Goal: Find specific page/section: Find specific page/section

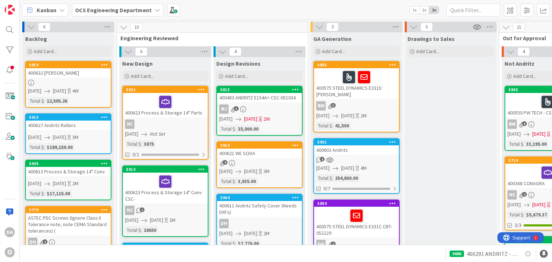
scroll to position [36, 38]
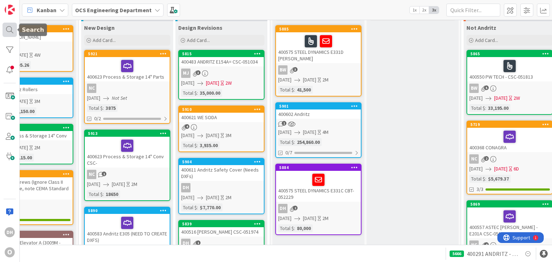
click at [6, 28] on div at bounding box center [10, 30] width 14 height 14
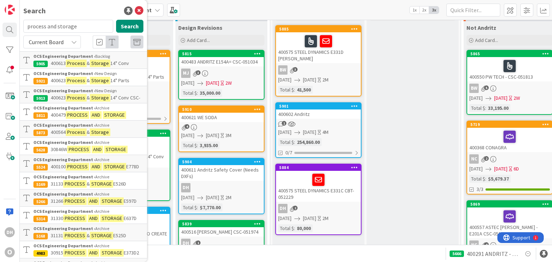
drag, startPoint x: 76, startPoint y: 27, endPoint x: 4, endPoint y: 19, distance: 73.0
click at [4, 19] on div "DH O Search process and storage Search Current Board OCS Engineering Department…" at bounding box center [10, 131] width 20 height 262
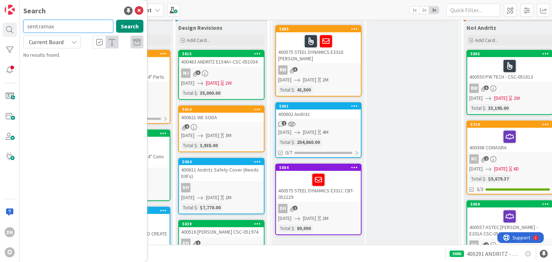
click at [95, 31] on input "sentramax" at bounding box center [68, 26] width 90 height 13
type input "sentra"
drag, startPoint x: 91, startPoint y: 32, endPoint x: -23, endPoint y: 28, distance: 114.3
click at [0, 28] on html "DH O Search sentra Search Current Board No results found. Kanban OCS Engineerin…" at bounding box center [276, 131] width 552 height 262
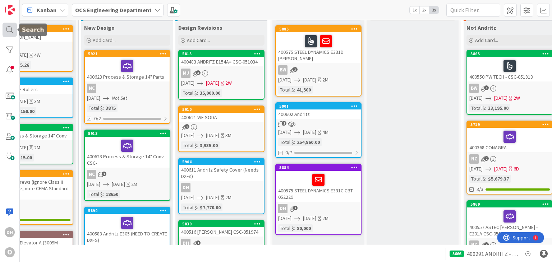
click at [8, 25] on div at bounding box center [10, 30] width 14 height 14
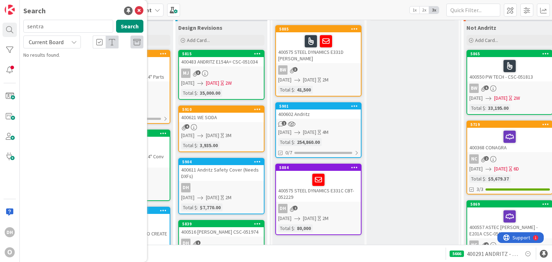
drag, startPoint x: 49, startPoint y: 25, endPoint x: 26, endPoint y: 25, distance: 23.0
click at [26, 25] on input "sentra" at bounding box center [68, 26] width 90 height 13
type input "centramax"
click at [142, 9] on icon at bounding box center [139, 10] width 9 height 9
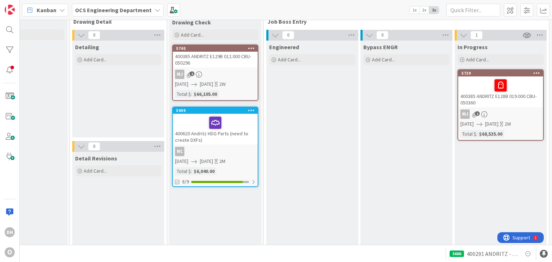
scroll to position [0, 623]
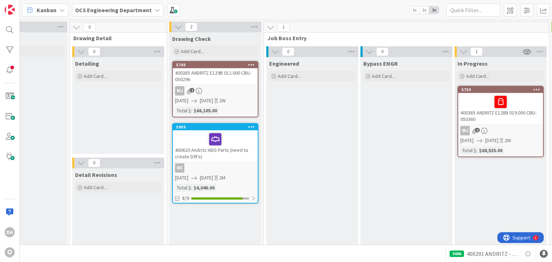
click at [224, 152] on div "400620 Andritz HDG Parts (need to create DXFs)" at bounding box center [215, 145] width 85 height 31
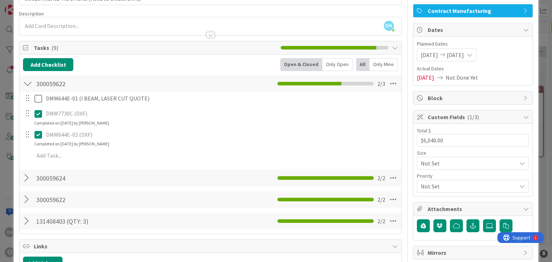
scroll to position [72, 0]
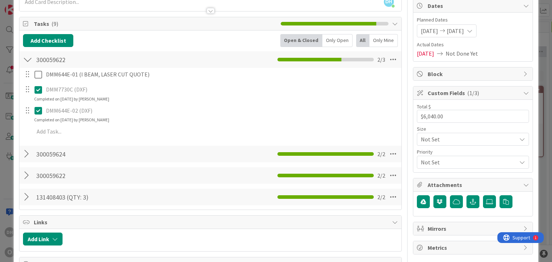
click at [27, 155] on div at bounding box center [27, 154] width 9 height 13
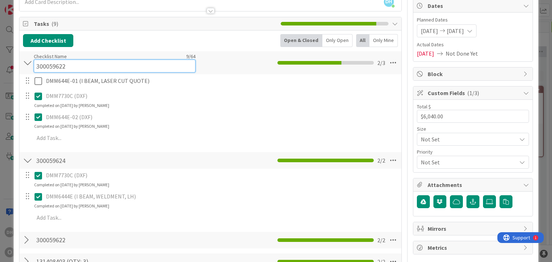
click at [88, 62] on input "300059622" at bounding box center [115, 66] width 162 height 13
type input "300059622 (RH Version)"
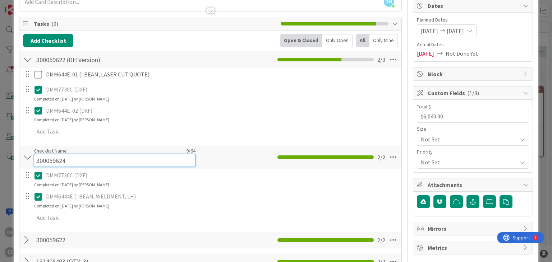
click at [92, 160] on input "300059624" at bounding box center [115, 160] width 162 height 13
type input "300059624 (LH Version, make opposite of 300059622)"
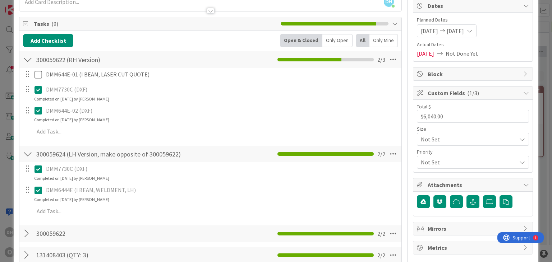
click at [225, 163] on div "300059624 (LH Version, make opposite of 300059622) Checklist Name 50 / 64 30005…" at bounding box center [209, 183] width 381 height 76
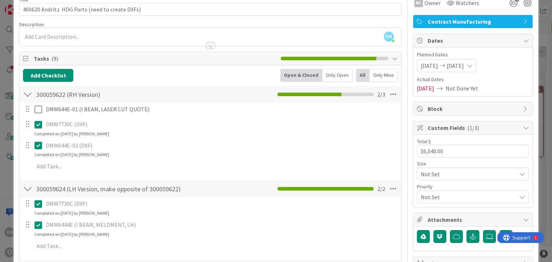
scroll to position [0, 0]
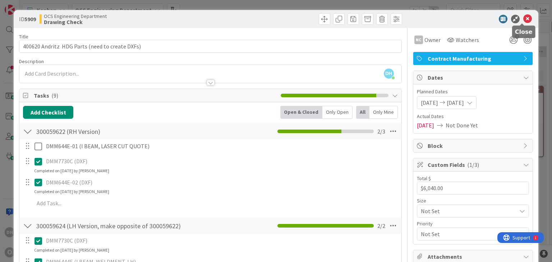
click at [523, 15] on icon at bounding box center [527, 19] width 9 height 9
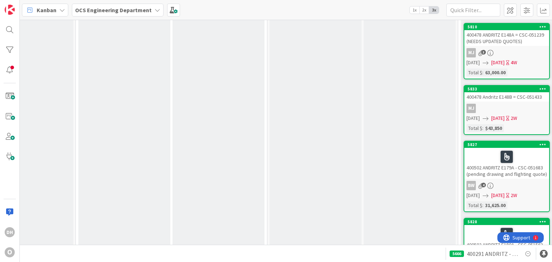
scroll to position [539, 41]
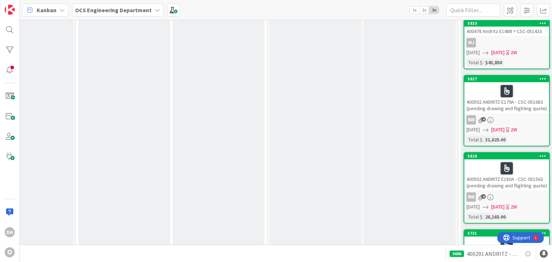
click at [524, 97] on div "400502 ANDRITZ E179A - CSC-051683 (pending drawing and flighting quote)" at bounding box center [506, 97] width 85 height 31
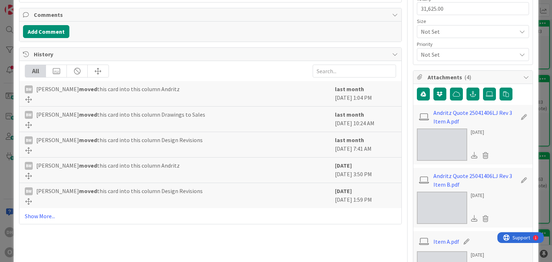
click at [335, 97] on div "last month [DATE] 1:04 PM" at bounding box center [365, 94] width 61 height 18
drag, startPoint x: 329, startPoint y: 97, endPoint x: 361, endPoint y: 98, distance: 31.6
click at [361, 98] on div "last month [DATE] 1:04 PM" at bounding box center [365, 94] width 61 height 18
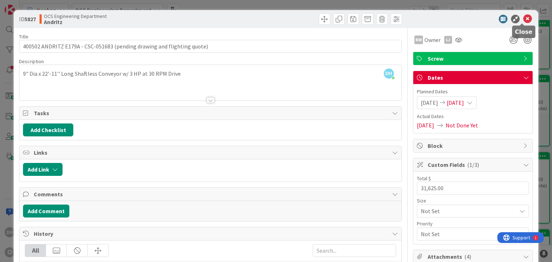
click at [523, 18] on icon at bounding box center [527, 19] width 9 height 9
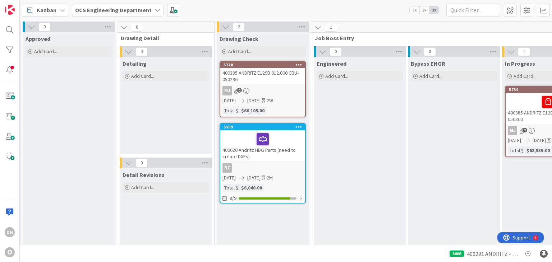
scroll to position [0, 576]
click at [254, 160] on div "400620 Andritz HDG Parts (need to create DXFs)" at bounding box center [262, 145] width 85 height 31
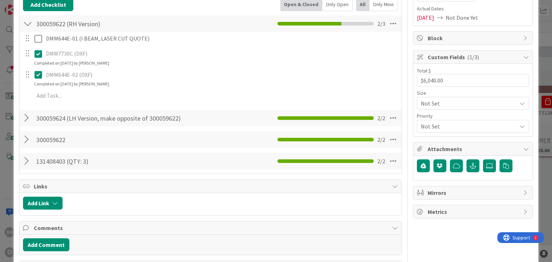
click at [27, 118] on div at bounding box center [27, 118] width 9 height 13
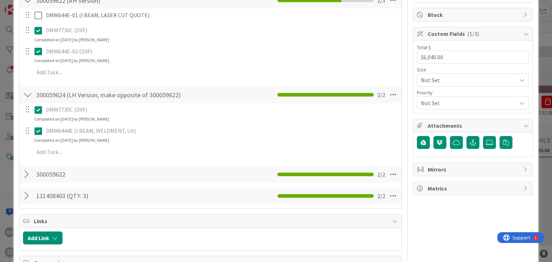
scroll to position [144, 0]
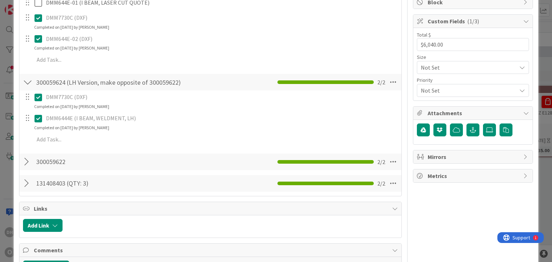
click at [25, 160] on div at bounding box center [27, 161] width 9 height 13
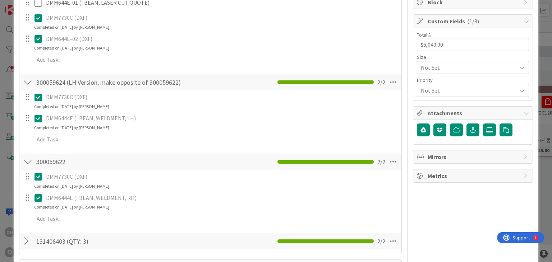
click at [25, 242] on div at bounding box center [27, 241] width 9 height 13
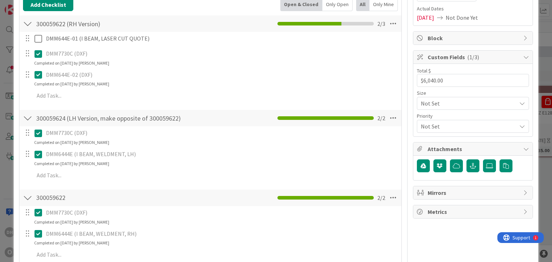
scroll to position [108, 0]
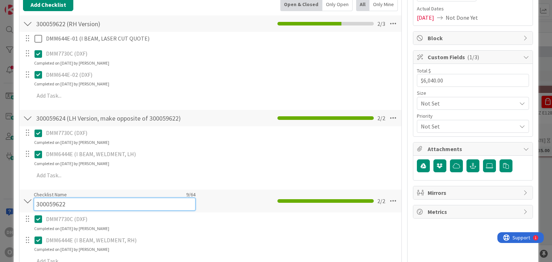
drag, startPoint x: 79, startPoint y: 201, endPoint x: 70, endPoint y: 199, distance: 9.6
click at [79, 201] on input "300059622" at bounding box center [115, 204] width 162 height 13
drag, startPoint x: 68, startPoint y: 204, endPoint x: 36, endPoint y: 207, distance: 32.1
click at [36, 207] on input "300059622" at bounding box center [115, 204] width 162 height 13
type input "300059675"
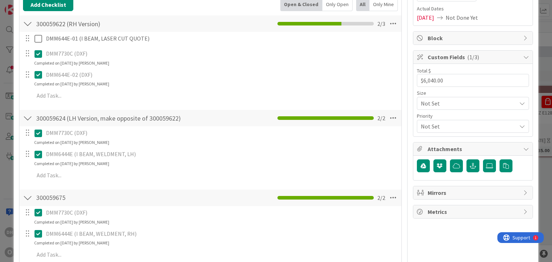
click at [231, 197] on div "300059675 Checklist Name 9 / 64 300059675 2 / 2" at bounding box center [209, 198] width 381 height 17
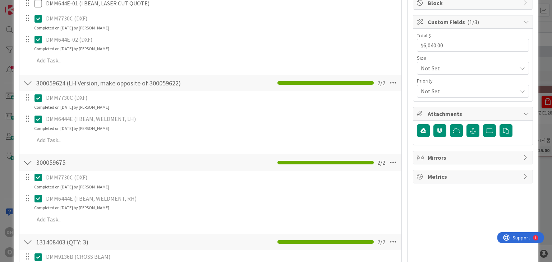
scroll to position [180, 0]
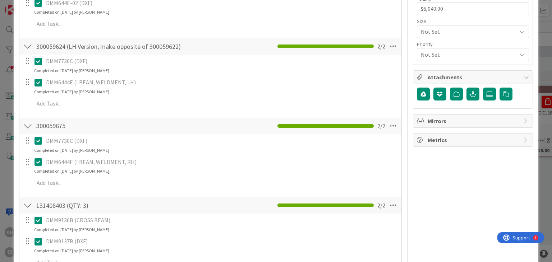
click at [76, 139] on p "DMM7730C (DXF)" at bounding box center [221, 141] width 350 height 8
click at [41, 140] on icon at bounding box center [38, 140] width 8 height 9
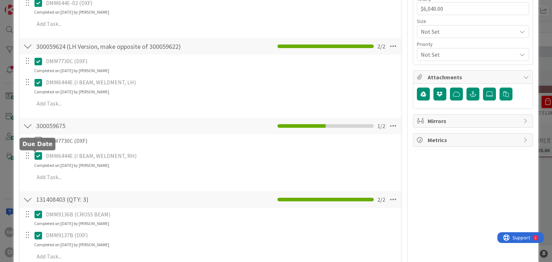
click at [34, 168] on div "DMM6444E (I BEAM, WELDMENT, RH) Update Cancel Completed on [DATE] by [PERSON_NA…" at bounding box center [210, 159] width 381 height 19
click at [39, 155] on icon at bounding box center [38, 156] width 8 height 9
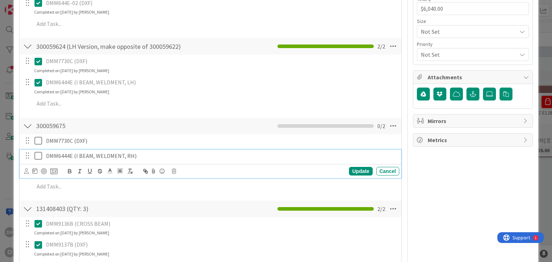
click at [132, 157] on p "DMM6444E (I BEAM, WELDMENT, RH)" at bounding box center [221, 156] width 350 height 8
click at [174, 172] on icon at bounding box center [174, 171] width 4 height 5
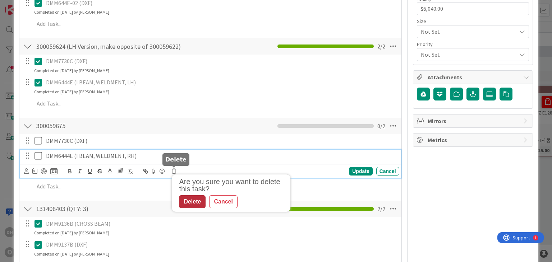
click at [200, 201] on div "Delete" at bounding box center [192, 201] width 27 height 13
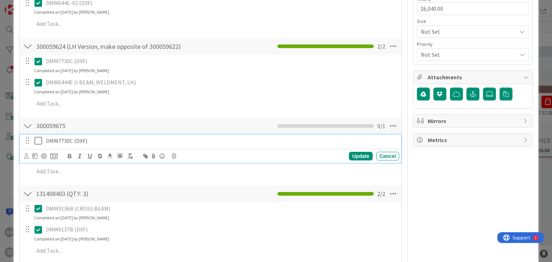
click at [91, 142] on p "DMM7730C (DXF)" at bounding box center [221, 141] width 350 height 8
drag, startPoint x: 97, startPoint y: 140, endPoint x: 43, endPoint y: 137, distance: 53.2
click at [43, 137] on div "DMM7730C (DXF)" at bounding box center [221, 141] width 356 height 13
click at [74, 143] on p "DMM7730C (DXF)" at bounding box center [221, 141] width 350 height 8
drag, startPoint x: 71, startPoint y: 140, endPoint x: 45, endPoint y: 141, distance: 25.9
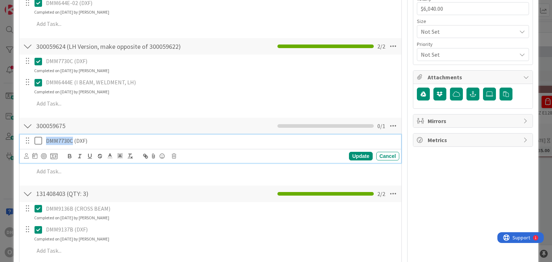
click at [45, 141] on div "DMM7730C (DXF)" at bounding box center [221, 141] width 356 height 13
click at [39, 143] on icon at bounding box center [38, 140] width 8 height 9
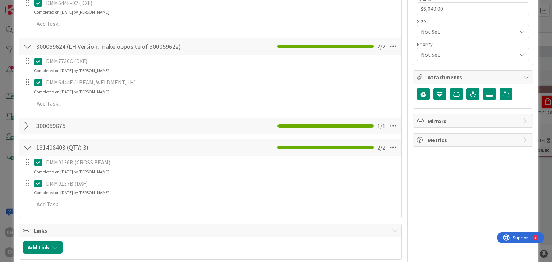
click at [30, 125] on div at bounding box center [27, 126] width 9 height 13
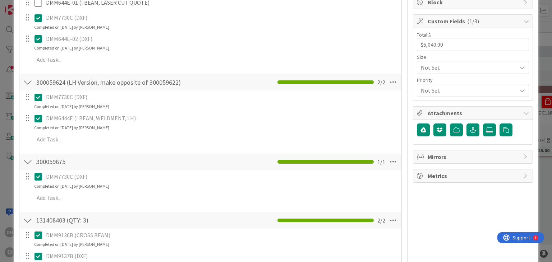
scroll to position [72, 0]
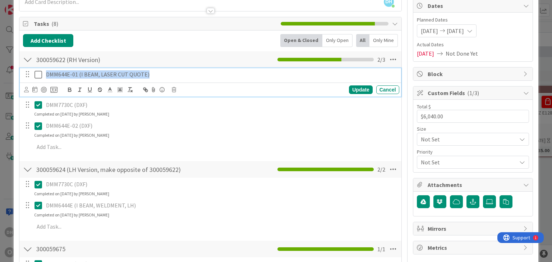
drag, startPoint x: 149, startPoint y: 74, endPoint x: 45, endPoint y: 75, distance: 104.5
click at [45, 75] on div "DMM644E-01 (I BEAM, LASER CUT QUOTE)" at bounding box center [221, 74] width 356 height 13
copy p "DMM644E-01 (I BEAM, LASER CUT QUOTE)"
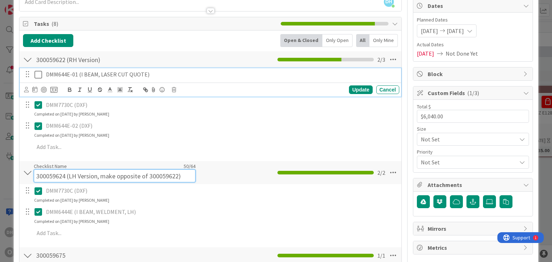
click at [42, 168] on div "Checklist Name 50 / 64 300059624 (LH Version, make opposite of 300059622)" at bounding box center [115, 172] width 162 height 19
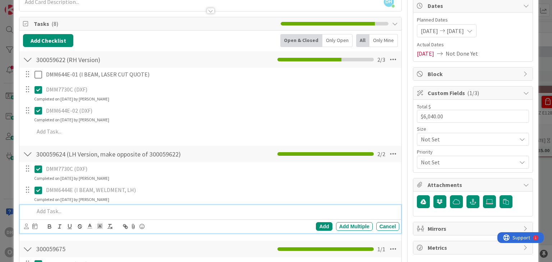
click at [44, 219] on div "Add Add Multiple Cancel" at bounding box center [210, 219] width 381 height 28
click at [323, 225] on div "Add" at bounding box center [324, 226] width 16 height 9
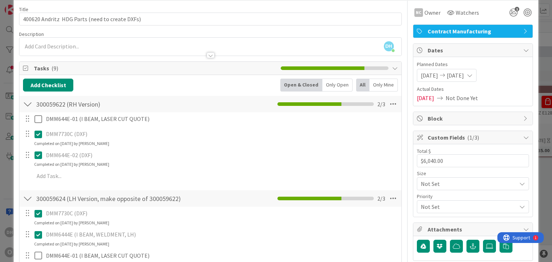
scroll to position [108, 0]
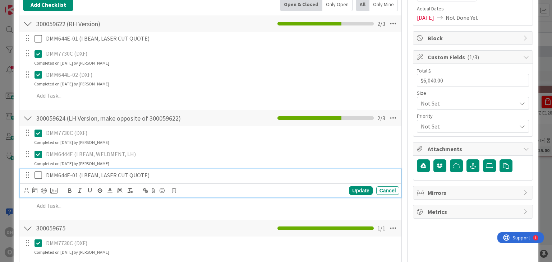
click at [36, 175] on icon at bounding box center [38, 175] width 8 height 9
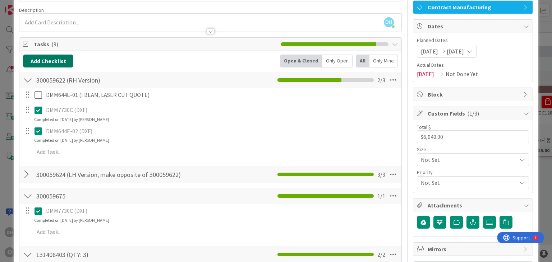
scroll to position [0, 0]
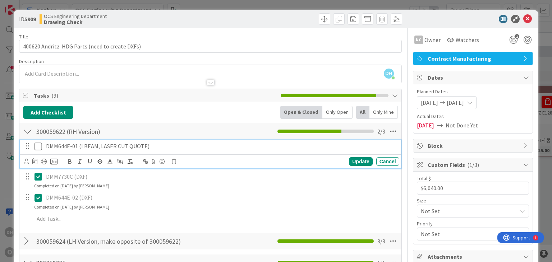
click at [36, 145] on icon at bounding box center [38, 146] width 8 height 9
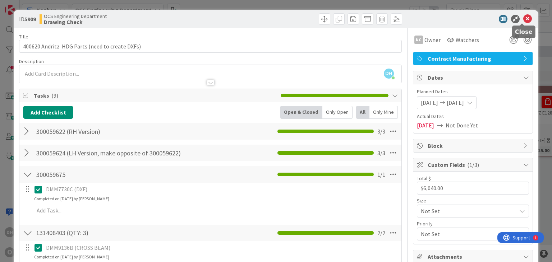
click at [525, 18] on icon at bounding box center [527, 19] width 9 height 9
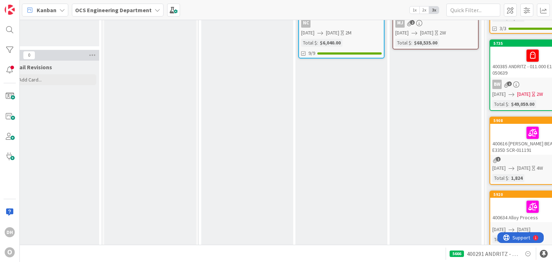
scroll to position [108, 760]
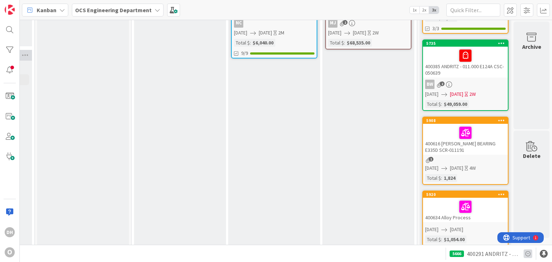
click at [528, 252] on icon at bounding box center [527, 254] width 9 height 9
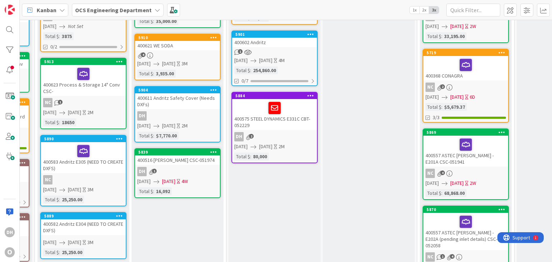
scroll to position [36, 82]
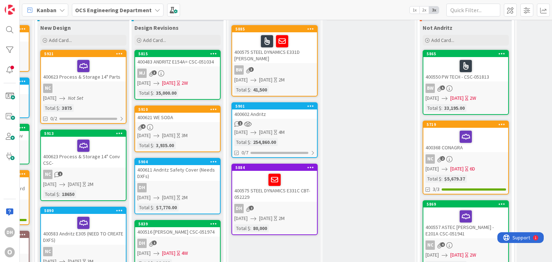
click at [267, 113] on div "400602 Andritz" at bounding box center [274, 114] width 85 height 9
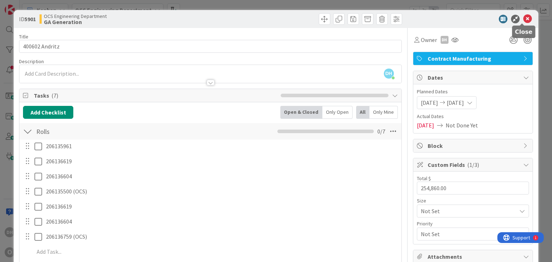
click at [523, 19] on icon at bounding box center [527, 19] width 9 height 9
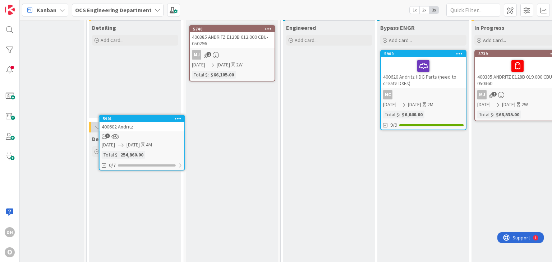
scroll to position [36, 605]
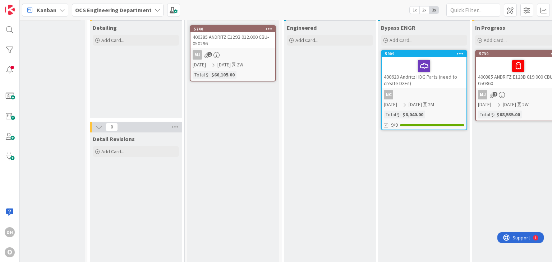
drag, startPoint x: 276, startPoint y: 115, endPoint x: 144, endPoint y: 127, distance: 132.4
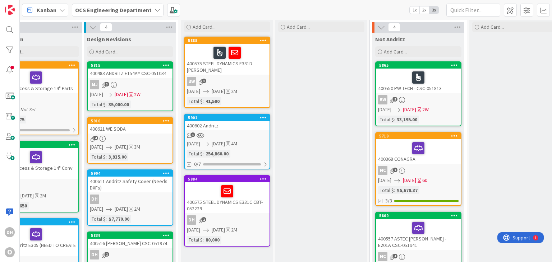
scroll to position [36, 129]
